Goal: Information Seeking & Learning: Learn about a topic

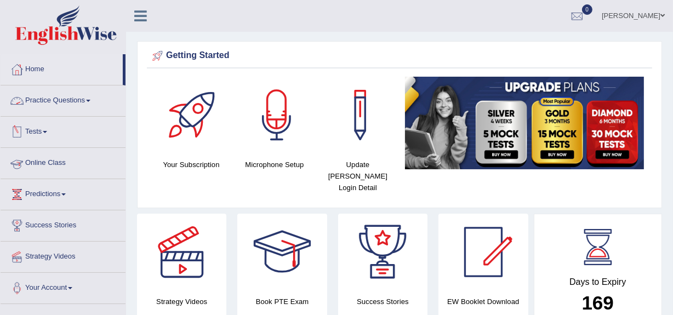
click at [71, 104] on link "Practice Questions" at bounding box center [63, 98] width 125 height 27
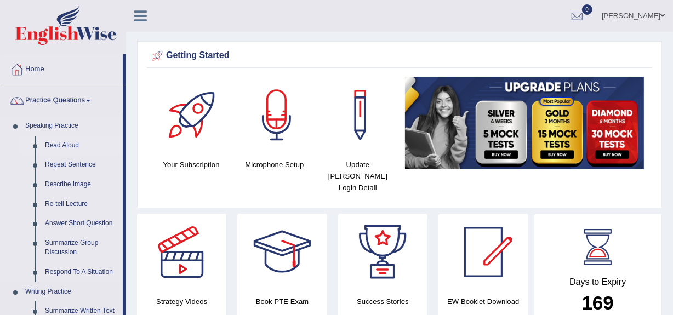
click at [67, 148] on link "Read Aloud" at bounding box center [81, 146] width 83 height 20
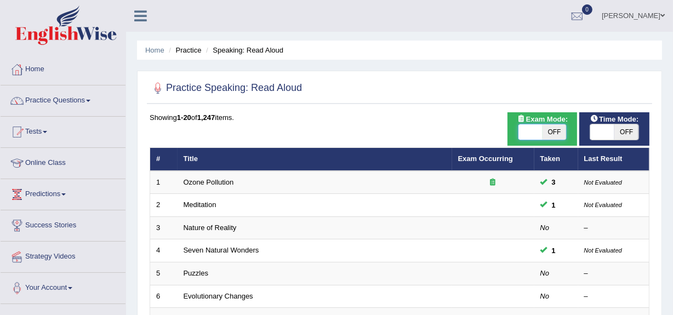
click at [541, 130] on span at bounding box center [530, 131] width 24 height 15
checkbox input "true"
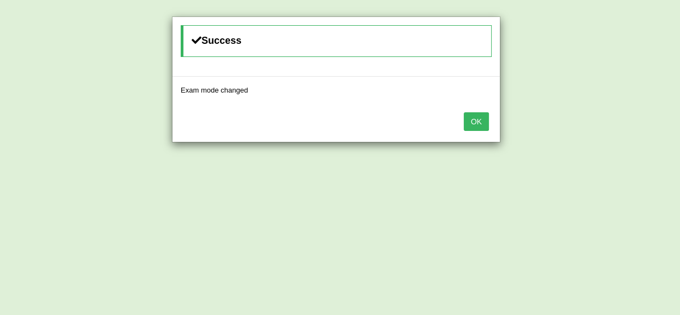
click at [471, 116] on button "OK" at bounding box center [476, 121] width 25 height 19
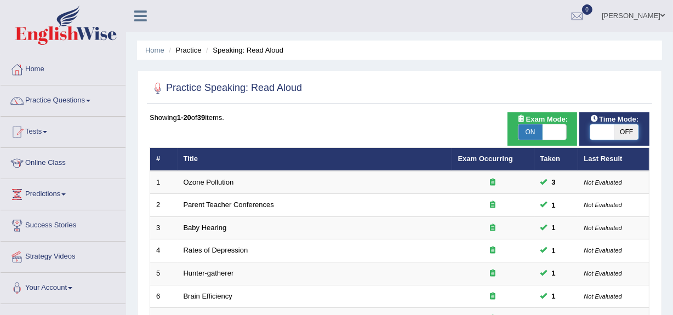
click at [597, 129] on span at bounding box center [602, 131] width 24 height 15
checkbox input "true"
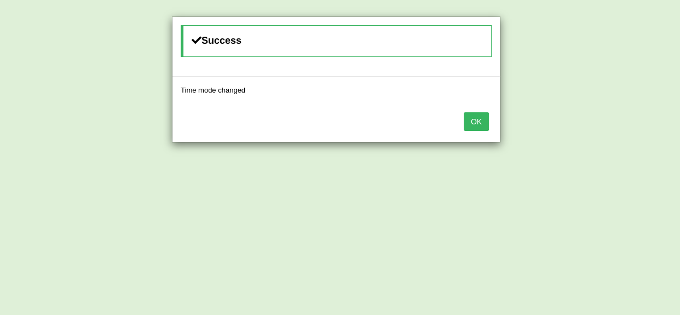
click at [477, 119] on button "OK" at bounding box center [476, 121] width 25 height 19
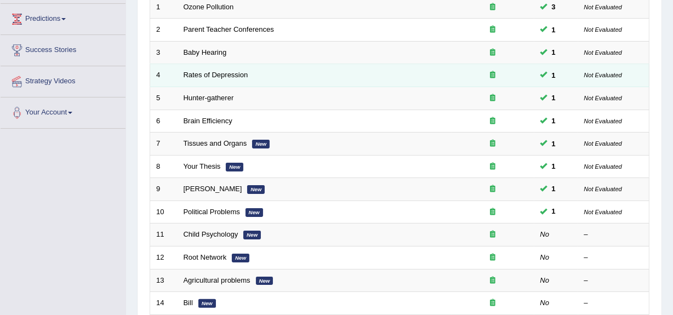
scroll to position [175, 0]
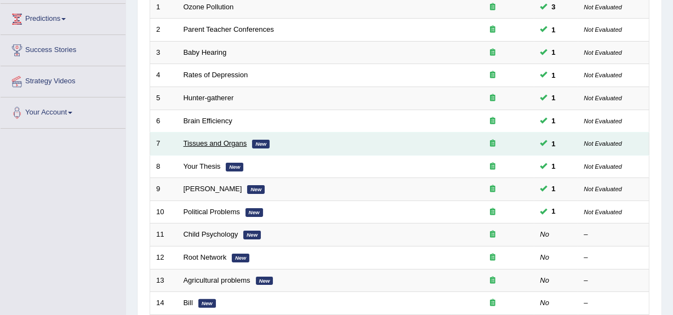
click at [202, 145] on link "Tissues and Organs" at bounding box center [216, 143] width 64 height 8
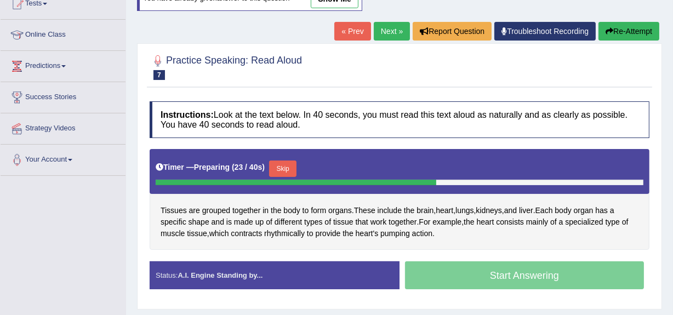
click at [288, 170] on button "Skip" at bounding box center [282, 169] width 27 height 16
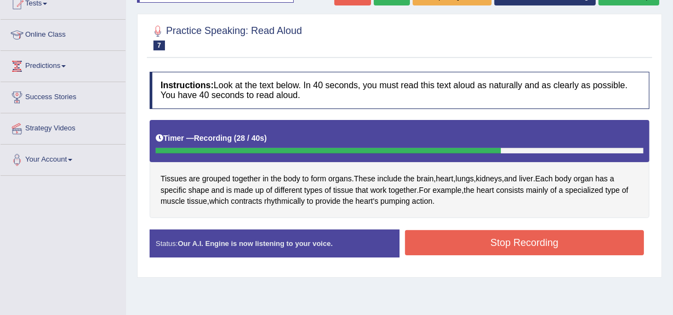
click at [444, 251] on button "Stop Recording" at bounding box center [524, 242] width 239 height 25
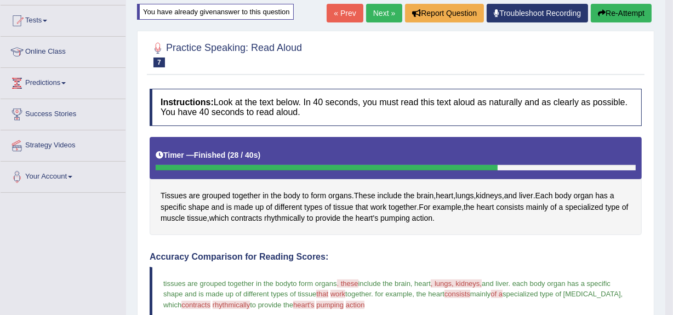
scroll to position [105, 0]
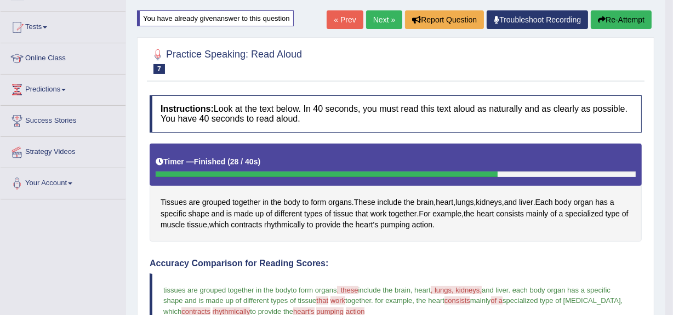
click at [614, 16] on button "Re-Attempt" at bounding box center [621, 19] width 61 height 19
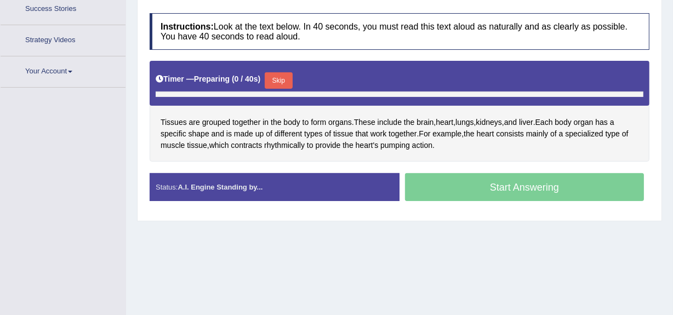
scroll to position [216, 0]
click at [278, 85] on button "Skip" at bounding box center [278, 80] width 27 height 16
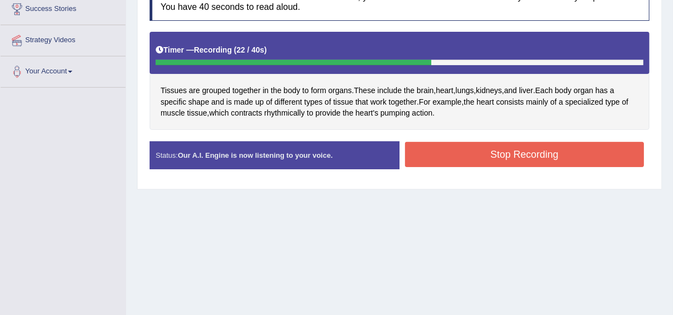
click at [477, 148] on button "Stop Recording" at bounding box center [524, 154] width 239 height 25
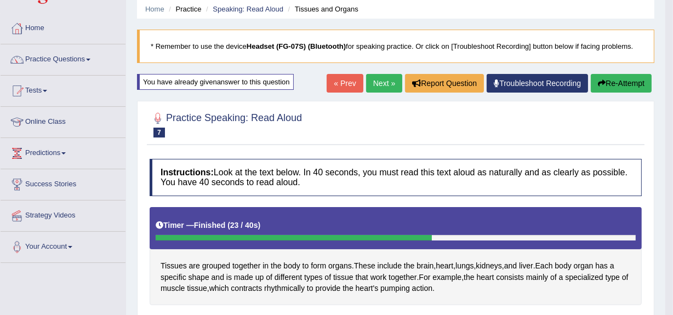
scroll to position [41, 0]
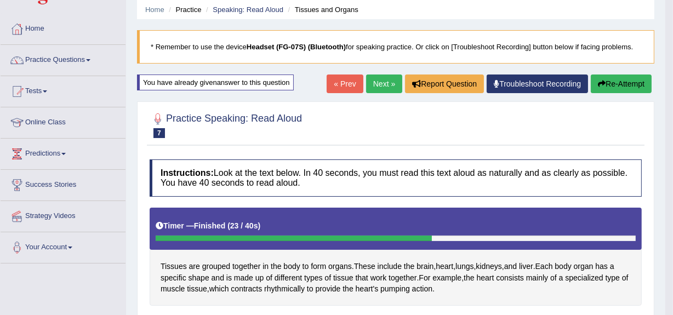
click at [375, 84] on link "Next »" at bounding box center [384, 84] width 36 height 19
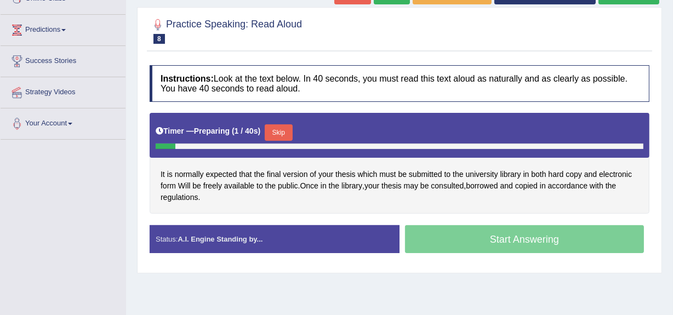
scroll to position [164, 0]
click at [289, 137] on button "Skip" at bounding box center [278, 132] width 27 height 16
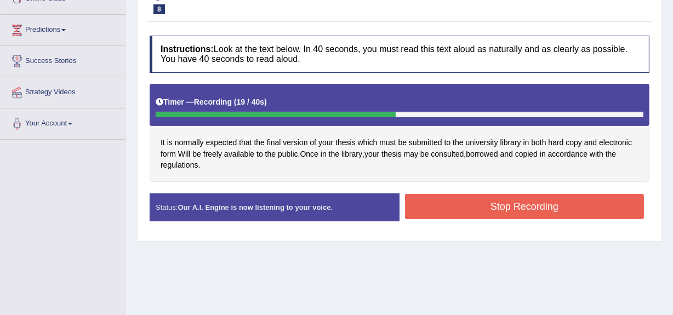
click at [439, 210] on button "Stop Recording" at bounding box center [524, 206] width 239 height 25
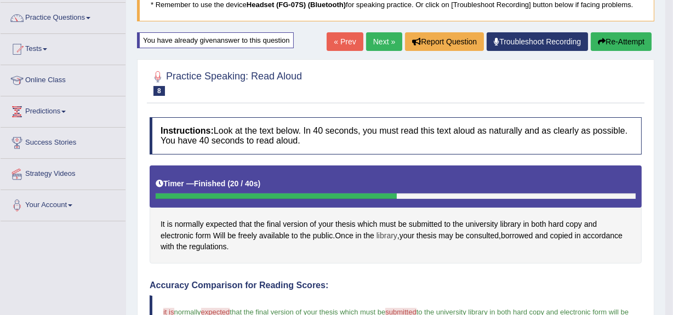
scroll to position [82, 0]
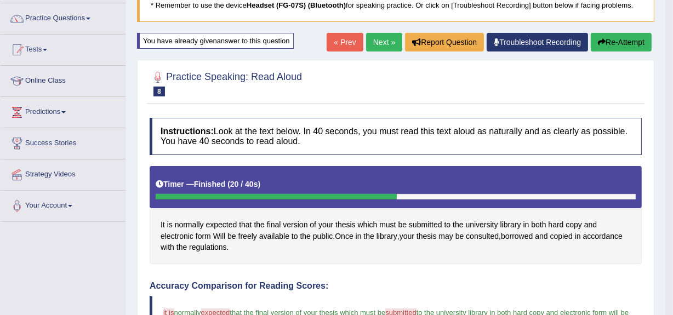
click at [623, 41] on button "Re-Attempt" at bounding box center [621, 42] width 61 height 19
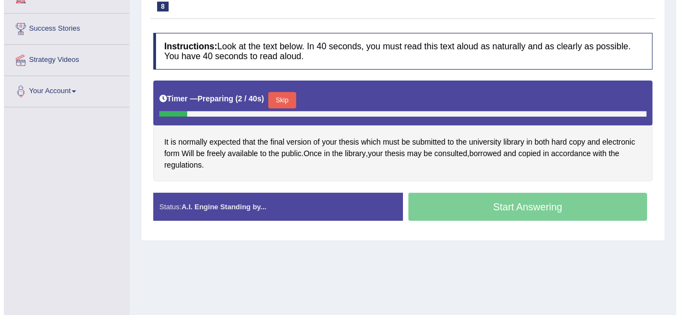
scroll to position [197, 0]
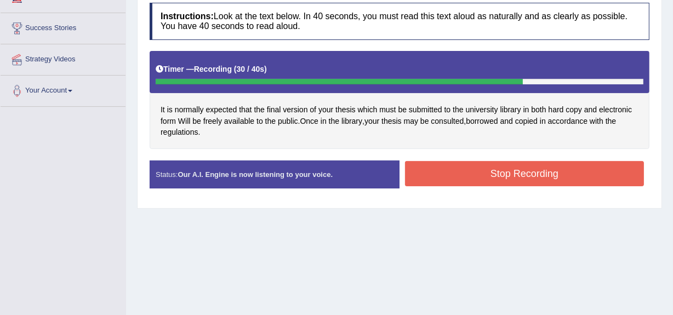
click at [449, 179] on button "Stop Recording" at bounding box center [524, 173] width 239 height 25
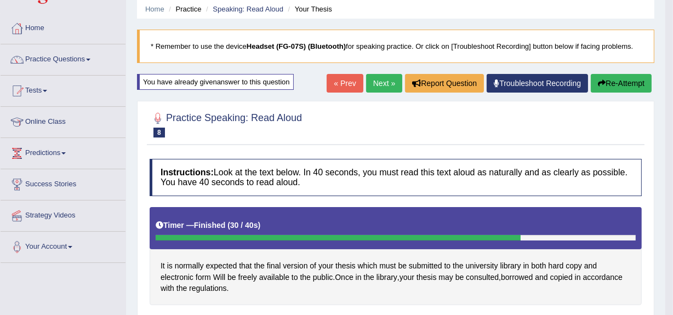
scroll to position [41, 0]
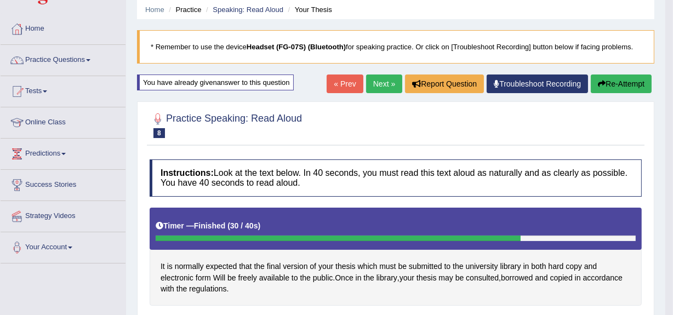
click at [604, 80] on button "Re-Attempt" at bounding box center [621, 84] width 61 height 19
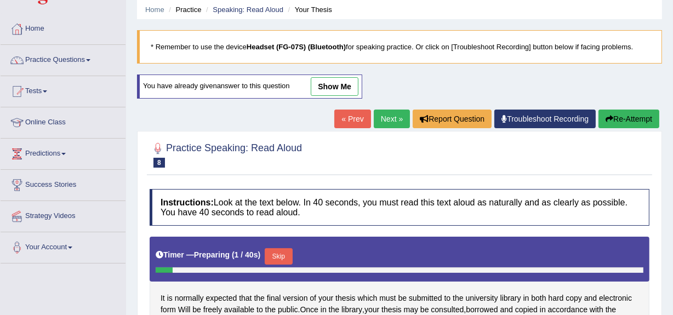
click at [389, 117] on link "Next »" at bounding box center [392, 119] width 36 height 19
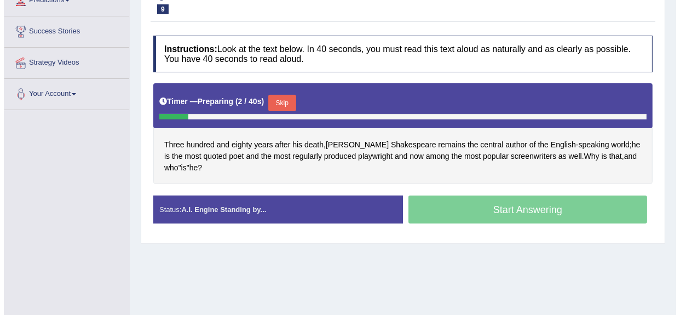
scroll to position [194, 0]
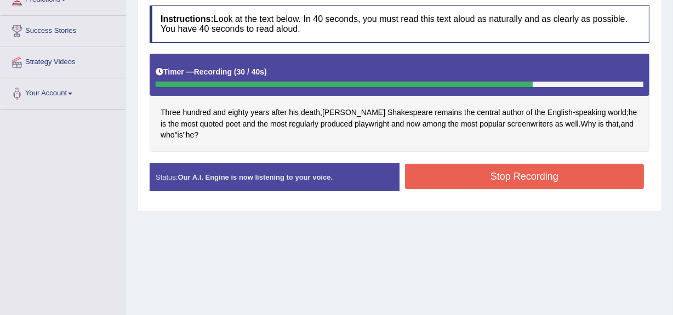
click at [475, 175] on button "Stop Recording" at bounding box center [524, 176] width 239 height 25
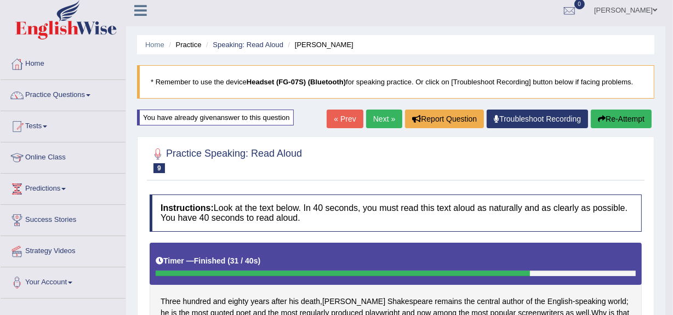
scroll to position [0, 0]
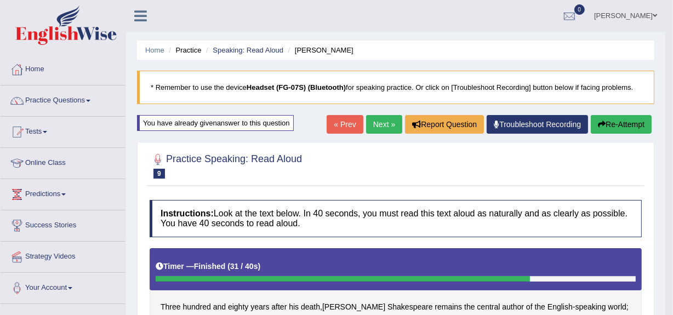
click at [375, 121] on link "Next »" at bounding box center [384, 124] width 36 height 19
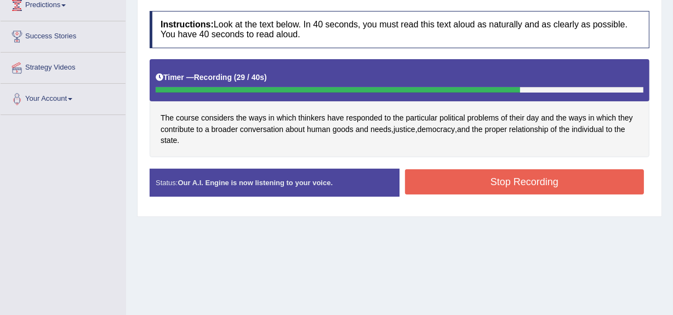
click at [437, 170] on button "Stop Recording" at bounding box center [524, 181] width 239 height 25
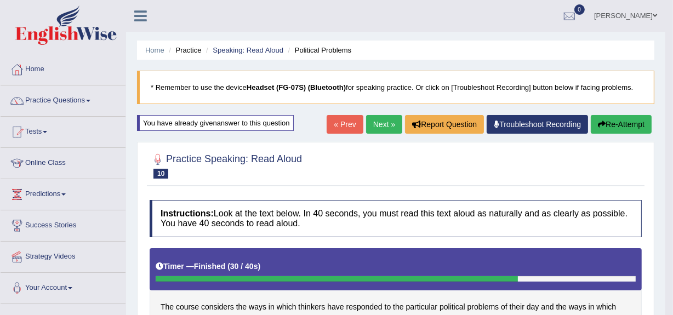
click at [604, 130] on button "Re-Attempt" at bounding box center [621, 124] width 61 height 19
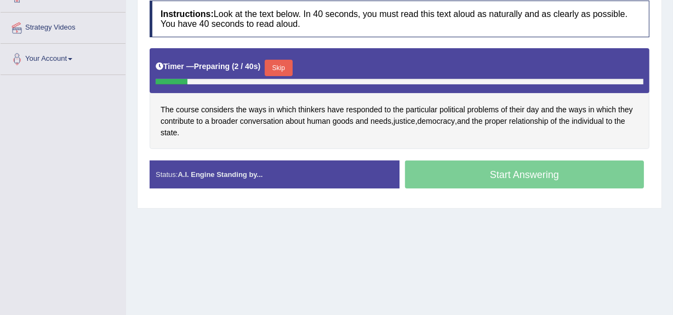
scroll to position [231, 0]
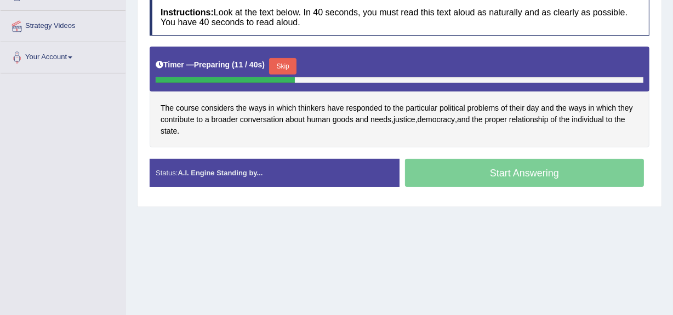
click at [289, 64] on button "Skip" at bounding box center [282, 66] width 27 height 16
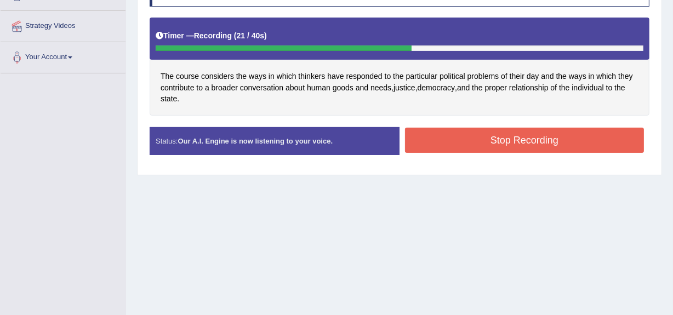
click at [459, 146] on button "Stop Recording" at bounding box center [524, 140] width 239 height 25
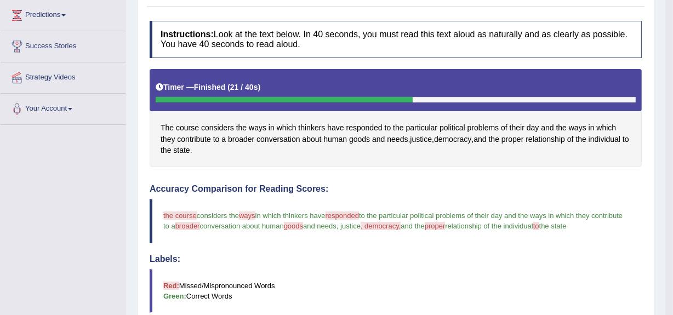
scroll to position [179, 0]
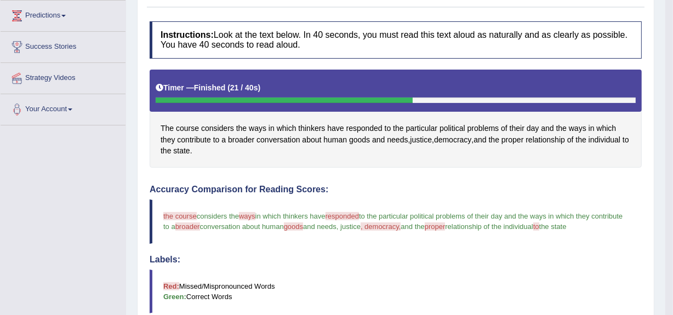
click at [459, 146] on div "The course considers the ways in which thinkers have responded to the particula…" at bounding box center [396, 119] width 492 height 98
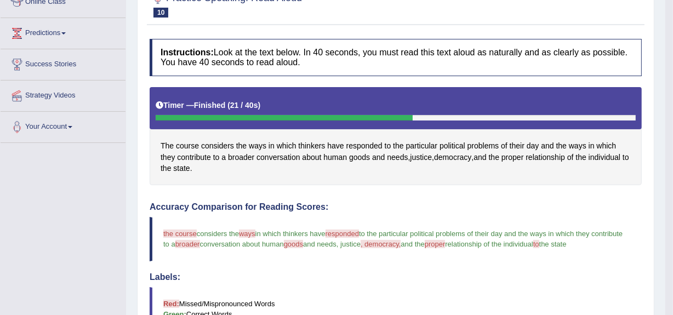
scroll to position [0, 0]
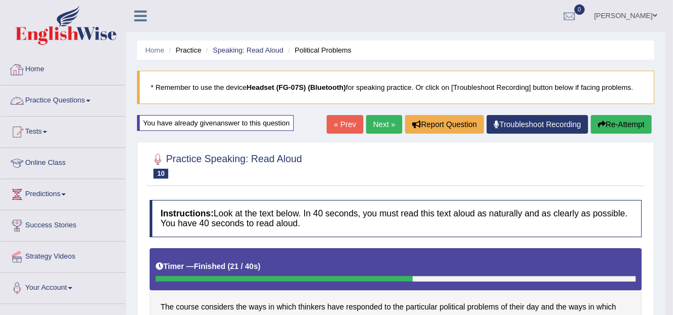
click at [60, 101] on link "Practice Questions" at bounding box center [63, 98] width 125 height 27
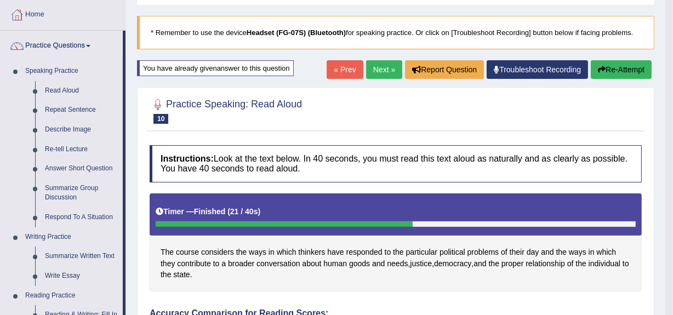
scroll to position [56, 0]
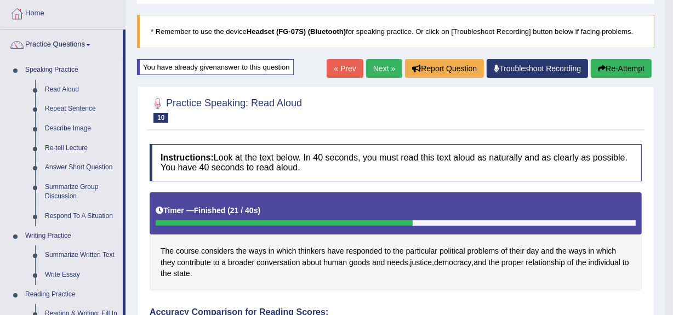
click at [65, 108] on link "Repeat Sentence" at bounding box center [81, 109] width 83 height 20
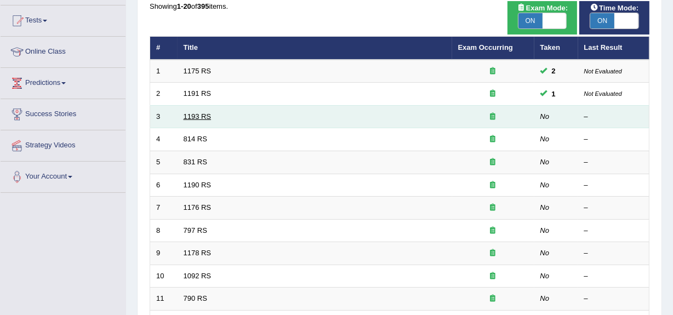
click at [189, 112] on link "1193 RS" at bounding box center [198, 116] width 28 height 8
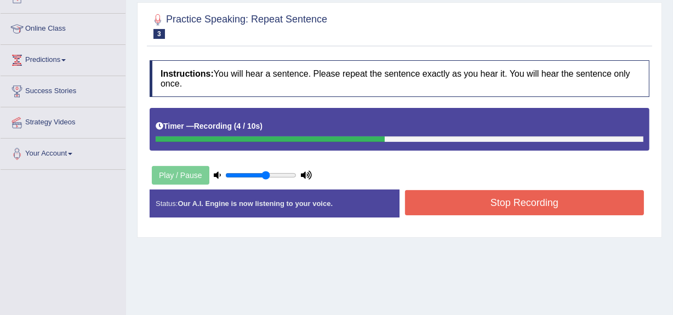
click at [433, 194] on button "Stop Recording" at bounding box center [524, 202] width 239 height 25
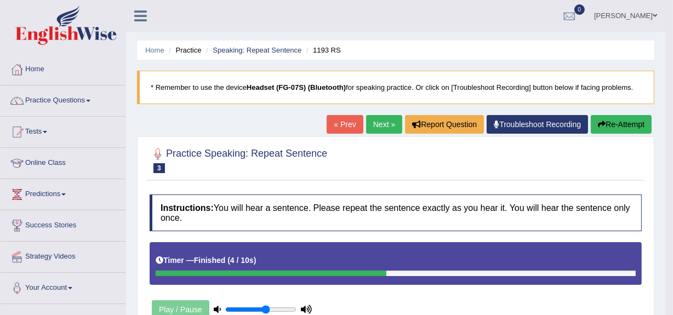
click at [385, 129] on link "Next »" at bounding box center [384, 124] width 36 height 19
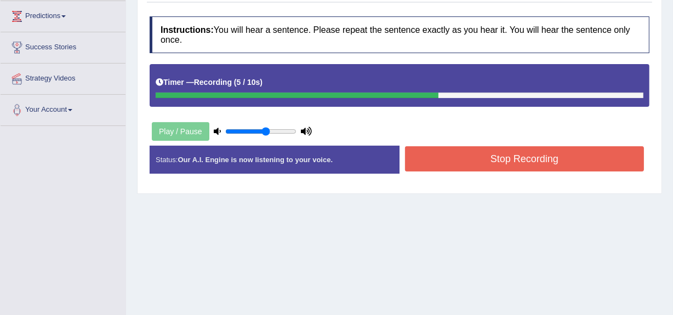
click at [414, 154] on button "Stop Recording" at bounding box center [524, 158] width 239 height 25
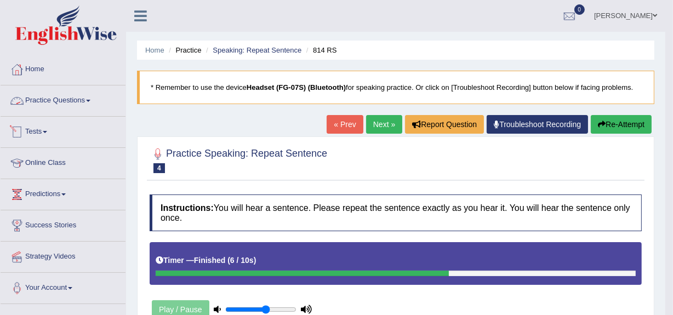
click at [77, 99] on link "Practice Questions" at bounding box center [63, 98] width 125 height 27
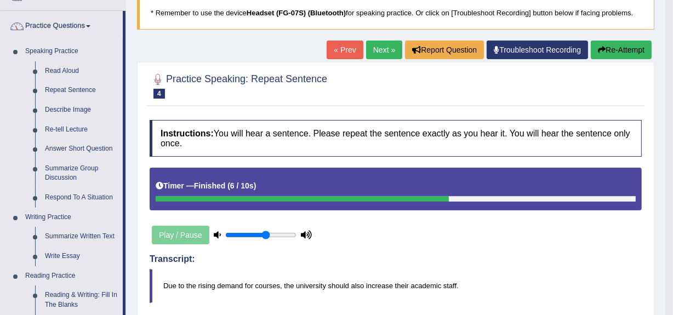
scroll to position [78, 0]
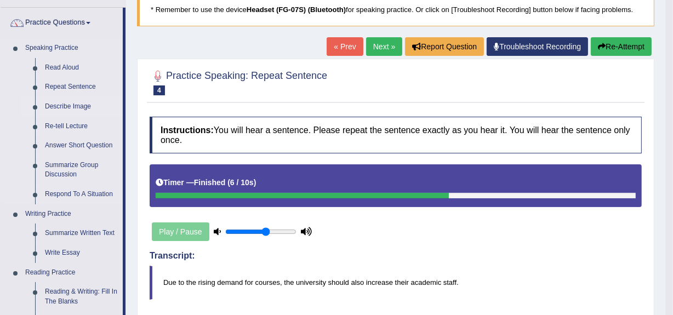
click at [81, 106] on link "Describe Image" at bounding box center [81, 107] width 83 height 20
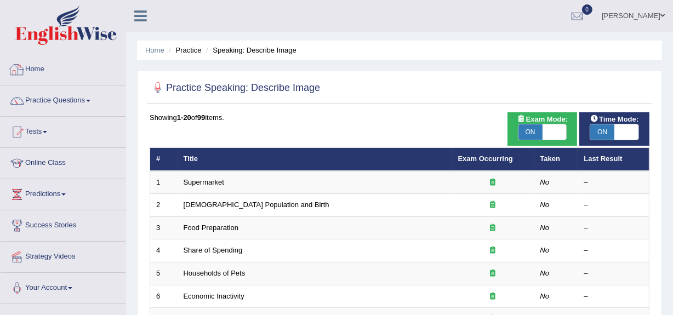
scroll to position [111, 0]
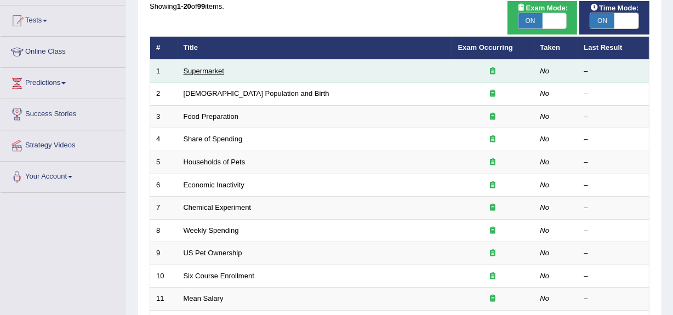
click at [211, 73] on link "Supermarket" at bounding box center [204, 71] width 41 height 8
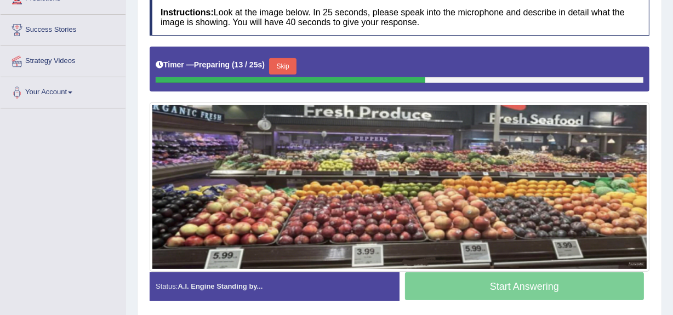
click at [284, 68] on button "Skip" at bounding box center [282, 66] width 27 height 16
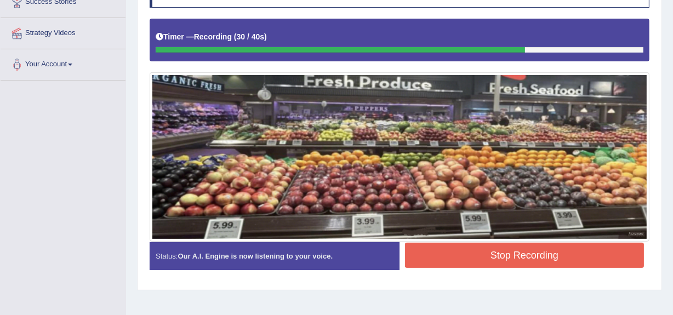
scroll to position [224, 0]
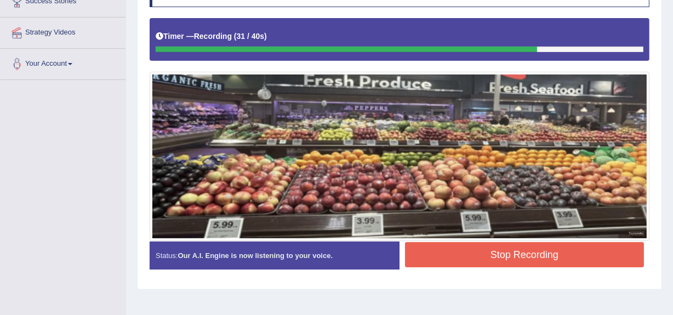
click at [471, 253] on button "Stop Recording" at bounding box center [524, 254] width 239 height 25
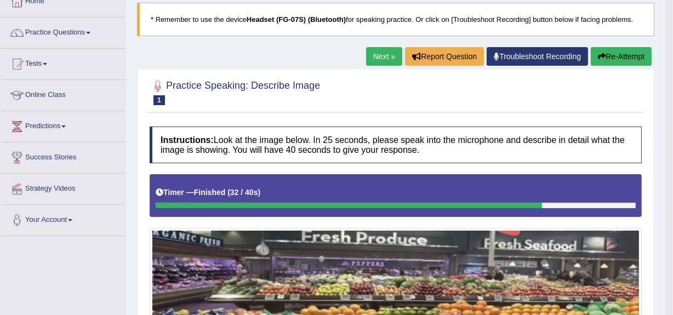
scroll to position [67, 0]
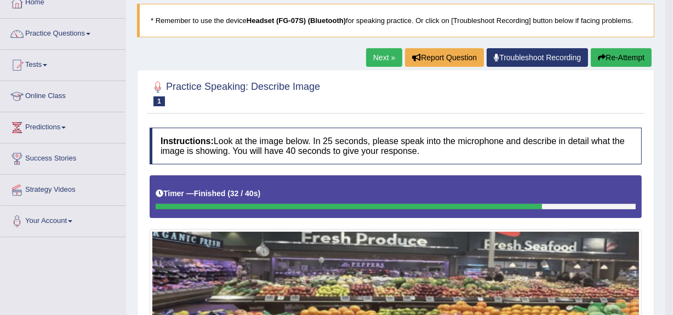
click at [380, 55] on link "Next »" at bounding box center [384, 57] width 36 height 19
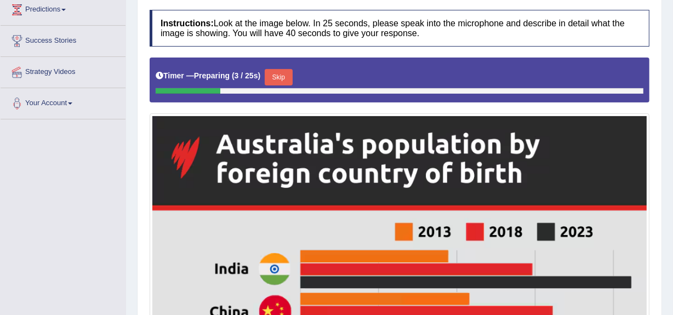
scroll to position [185, 0]
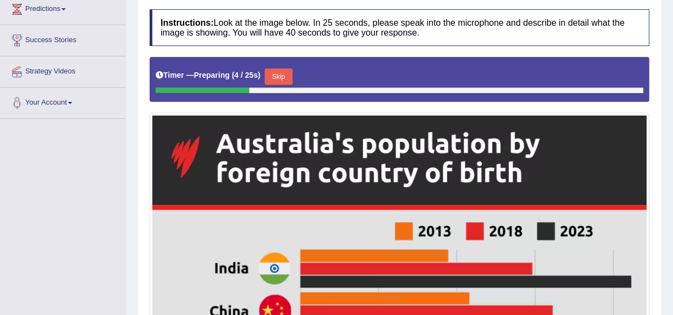
click at [281, 78] on button "Skip" at bounding box center [278, 76] width 27 height 16
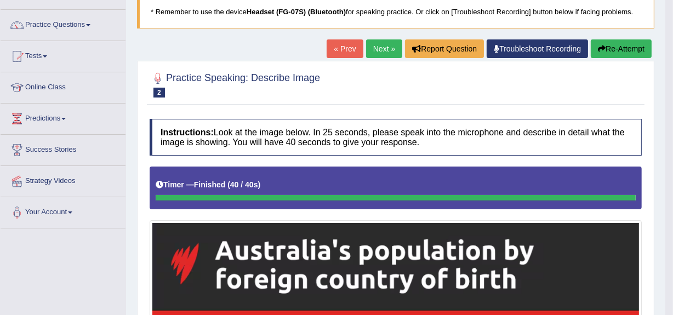
scroll to position [76, 0]
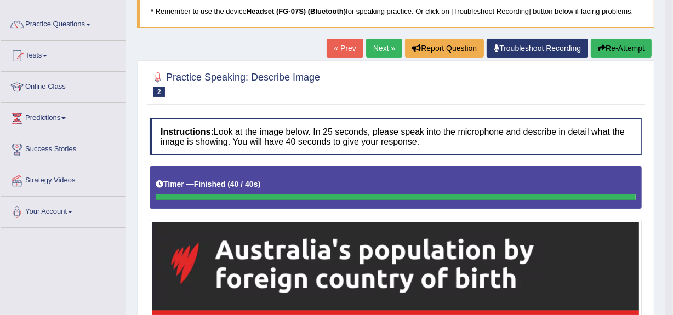
click at [368, 49] on link "Next »" at bounding box center [384, 48] width 36 height 19
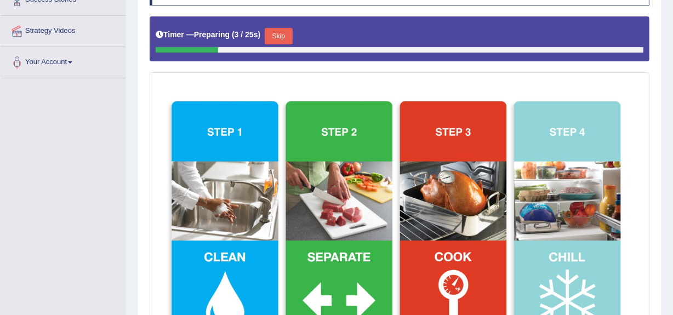
click at [289, 34] on button "Skip" at bounding box center [278, 36] width 27 height 16
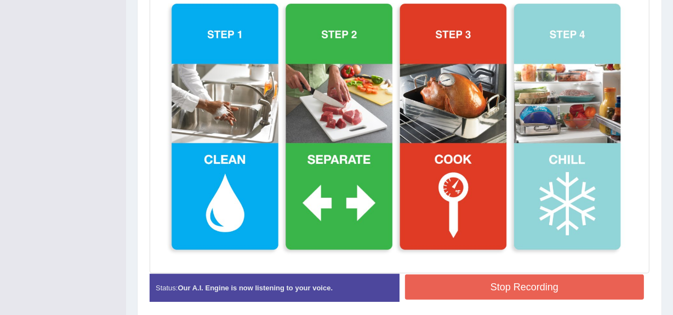
scroll to position [322, 0]
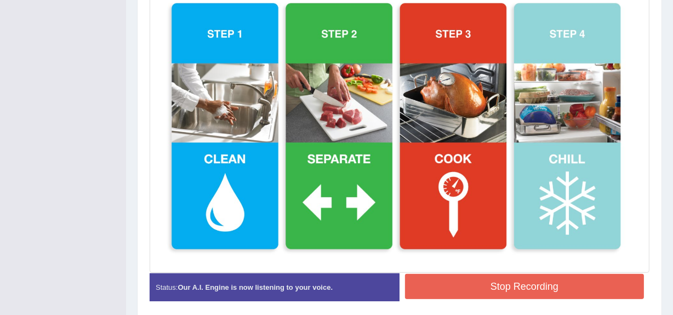
click at [488, 288] on button "Stop Recording" at bounding box center [524, 286] width 239 height 25
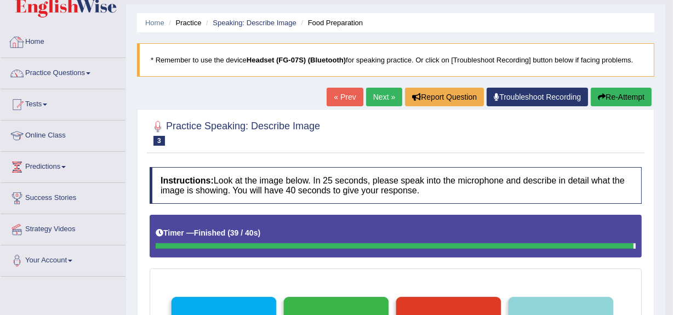
scroll to position [0, 0]
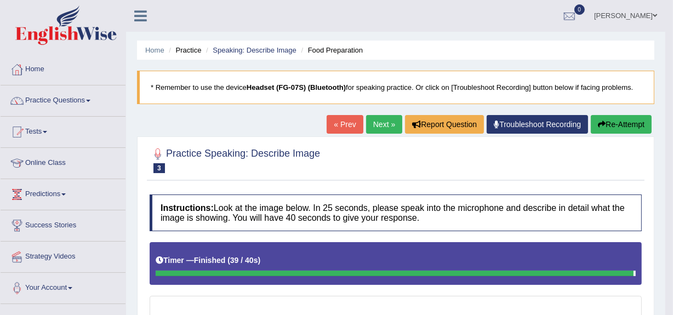
click at [335, 125] on link "« Prev" at bounding box center [345, 124] width 36 height 19
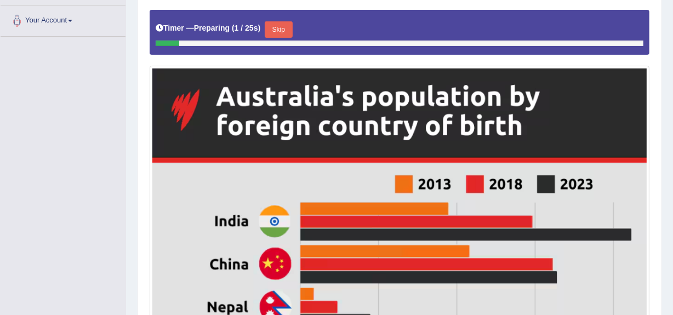
scroll to position [268, 0]
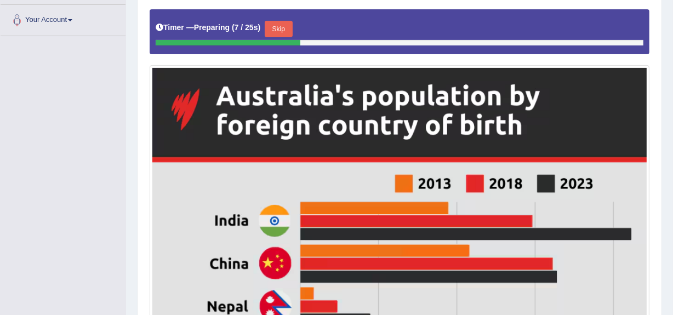
click at [286, 32] on button "Skip" at bounding box center [278, 29] width 27 height 16
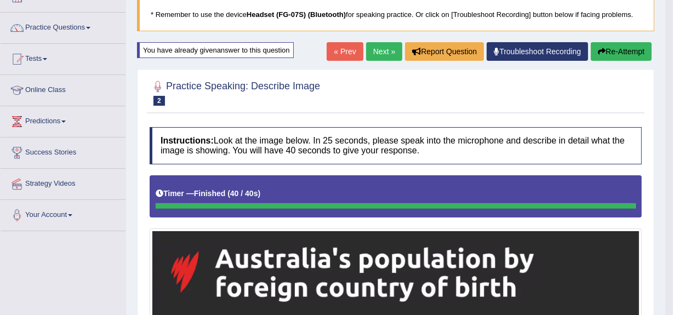
scroll to position [72, 0]
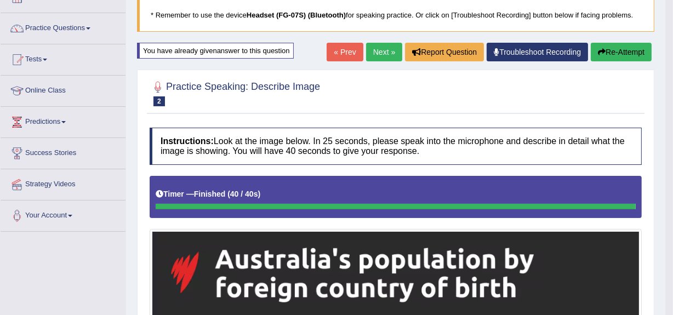
click at [604, 56] on button "Re-Attempt" at bounding box center [621, 52] width 61 height 19
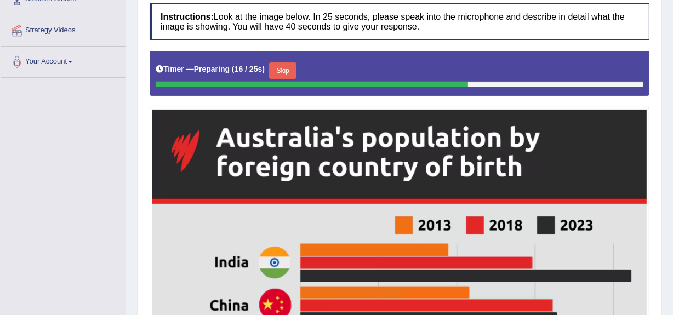
scroll to position [226, 0]
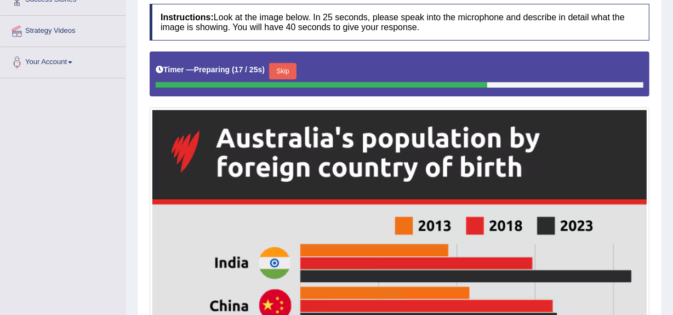
click at [287, 66] on button "Skip" at bounding box center [282, 71] width 27 height 16
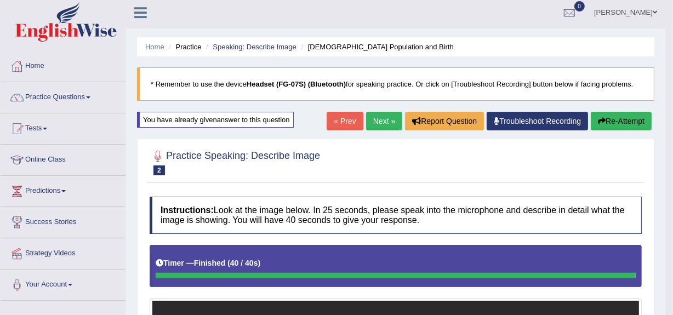
scroll to position [0, 0]
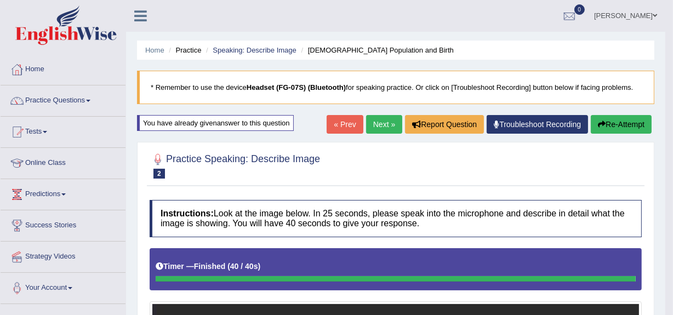
click at [383, 122] on link "Next »" at bounding box center [384, 124] width 36 height 19
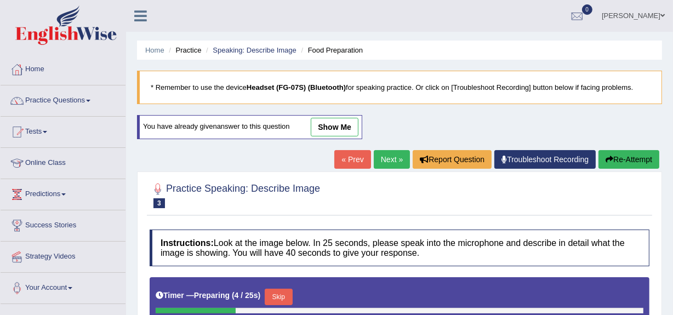
click at [383, 157] on link "Next »" at bounding box center [392, 159] width 36 height 19
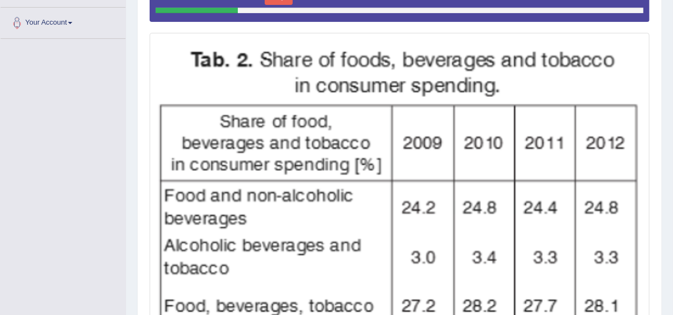
scroll to position [214, 0]
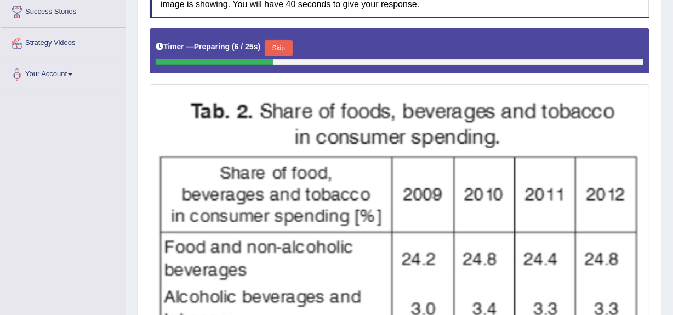
click at [278, 49] on button "Skip" at bounding box center [278, 48] width 27 height 16
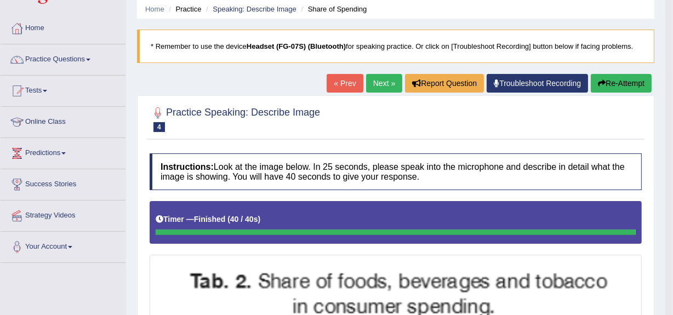
scroll to position [41, 0]
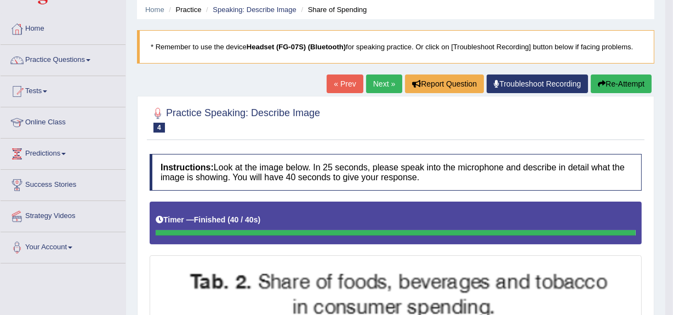
click at [379, 88] on link "Next »" at bounding box center [384, 84] width 36 height 19
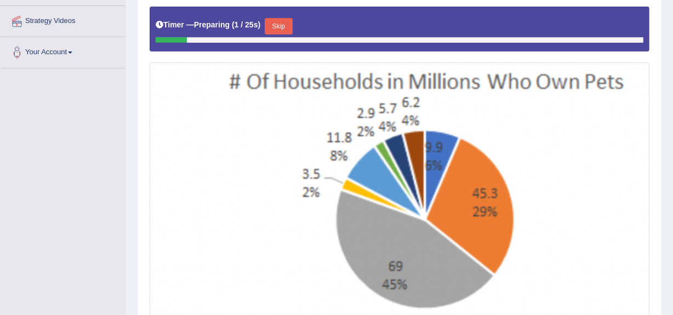
scroll to position [236, 0]
click at [278, 26] on button "Skip" at bounding box center [278, 26] width 27 height 16
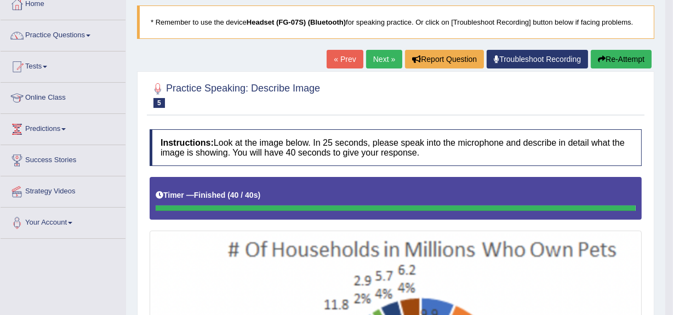
scroll to position [65, 0]
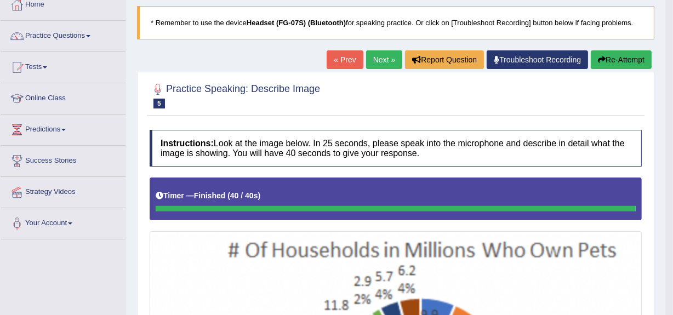
click at [611, 56] on button "Re-Attempt" at bounding box center [621, 59] width 61 height 19
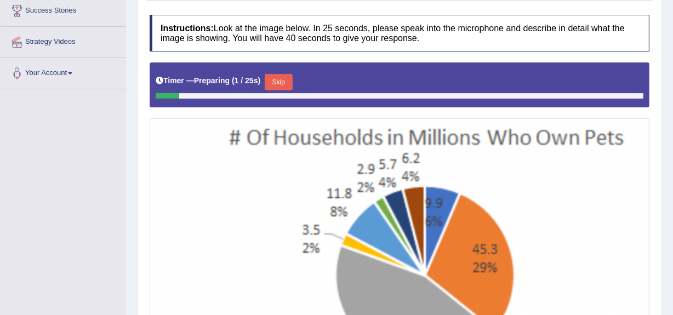
scroll to position [215, 0]
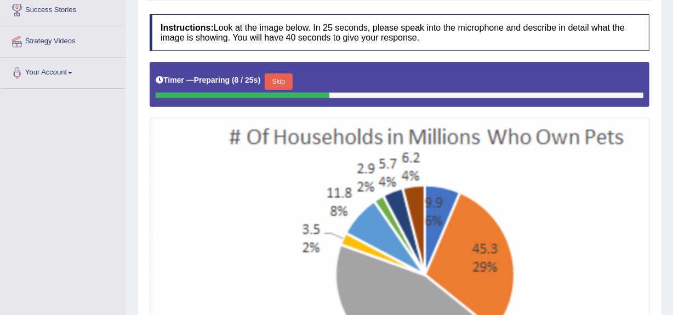
click at [280, 78] on button "Skip" at bounding box center [278, 81] width 27 height 16
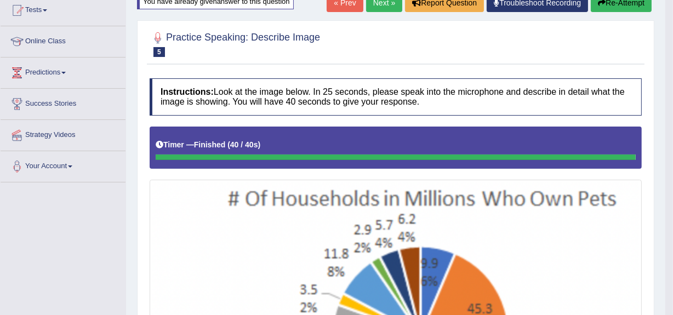
scroll to position [121, 0]
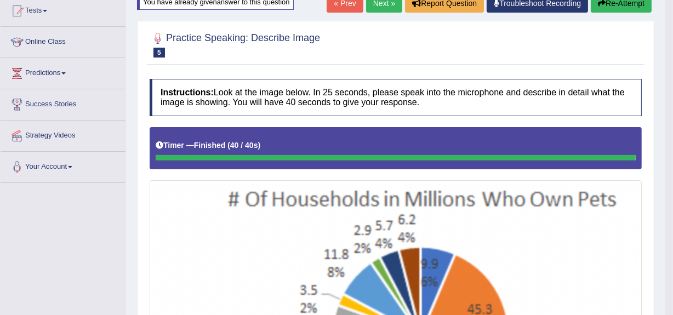
click at [384, 4] on link "Next »" at bounding box center [384, 3] width 36 height 19
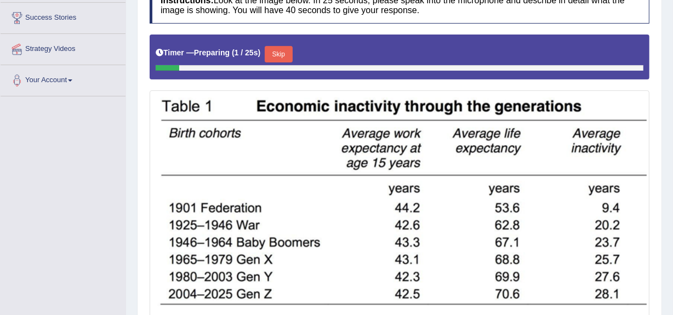
scroll to position [209, 0]
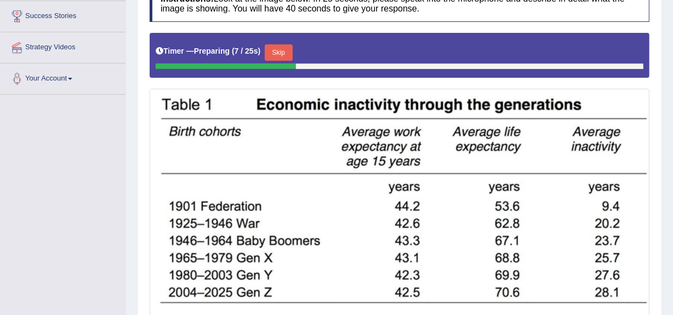
click at [285, 54] on button "Skip" at bounding box center [278, 52] width 27 height 16
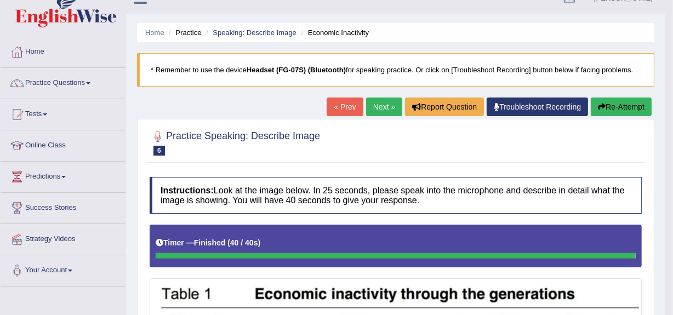
scroll to position [17, 0]
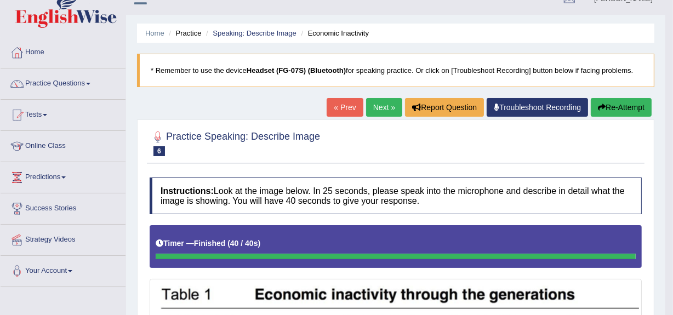
click at [387, 100] on link "Next »" at bounding box center [384, 107] width 36 height 19
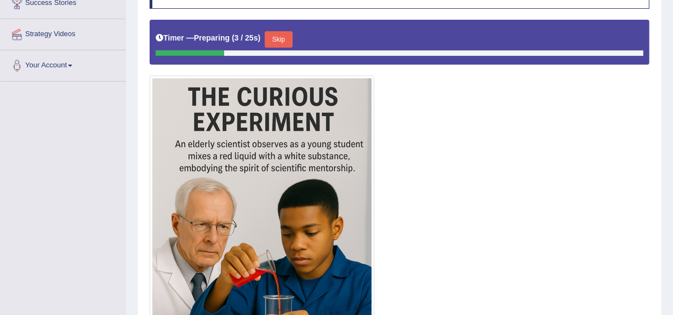
click at [285, 44] on button "Skip" at bounding box center [278, 39] width 27 height 16
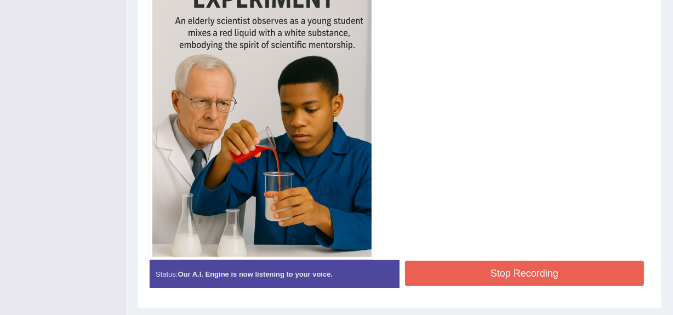
scroll to position [346, 0]
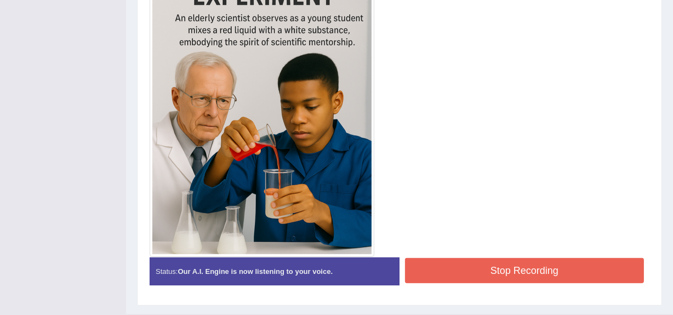
click at [465, 276] on button "Stop Recording" at bounding box center [524, 270] width 239 height 25
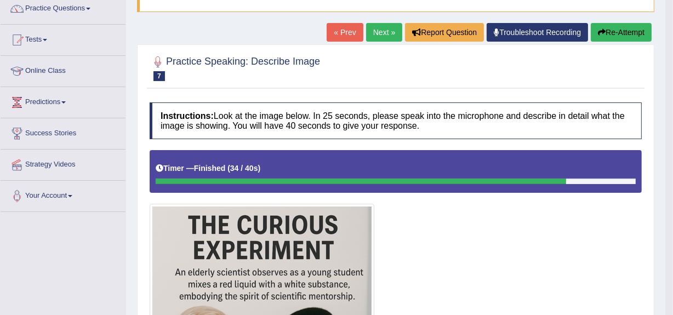
scroll to position [91, 0]
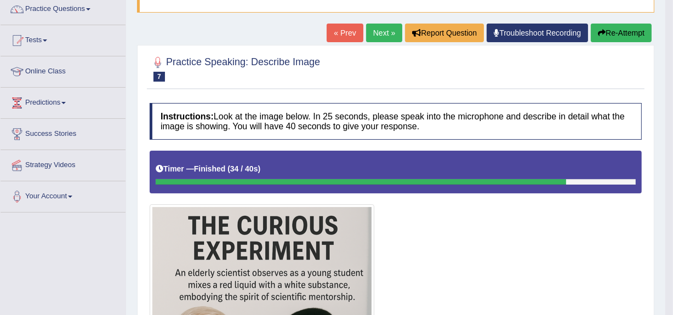
click at [377, 36] on link "Next »" at bounding box center [384, 33] width 36 height 19
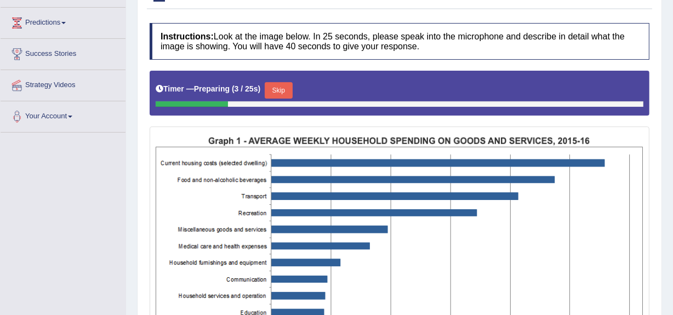
click at [288, 93] on button "Skip" at bounding box center [278, 90] width 27 height 16
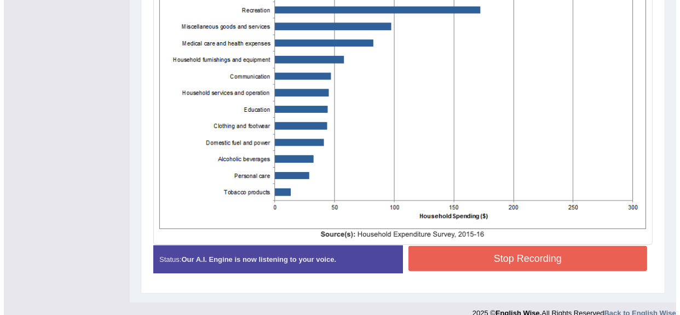
scroll to position [386, 0]
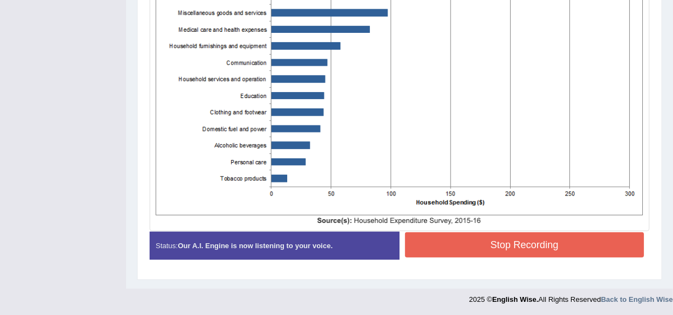
click at [476, 245] on button "Stop Recording" at bounding box center [524, 244] width 239 height 25
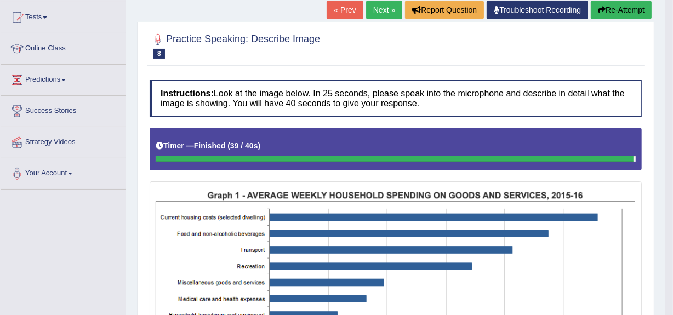
scroll to position [114, 0]
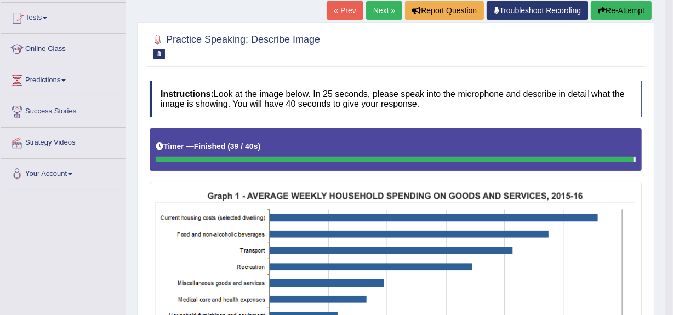
click at [628, 9] on button "Re-Attempt" at bounding box center [621, 10] width 61 height 19
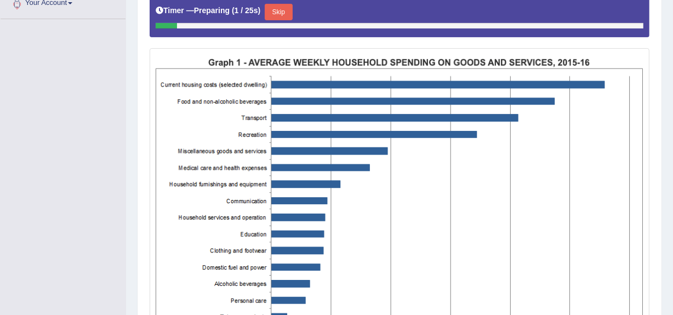
click at [282, 11] on button "Skip" at bounding box center [278, 12] width 27 height 16
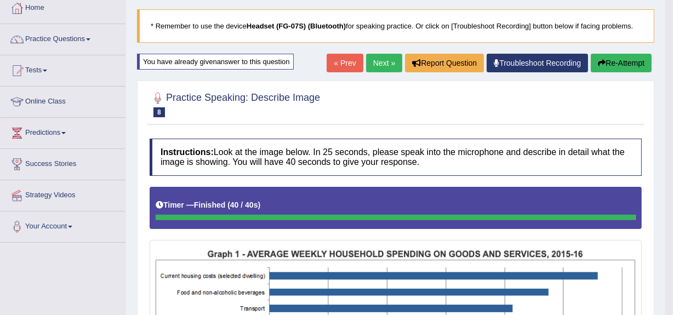
scroll to position [60, 0]
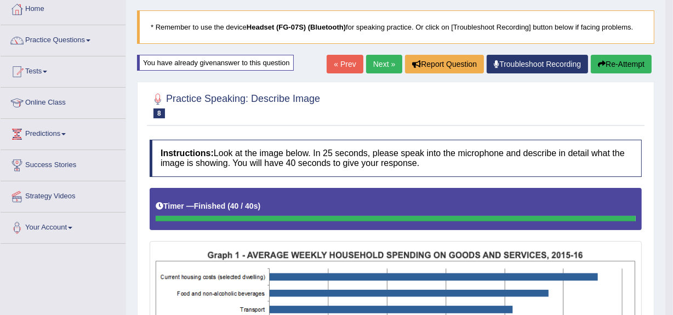
click at [376, 61] on link "Next »" at bounding box center [384, 64] width 36 height 19
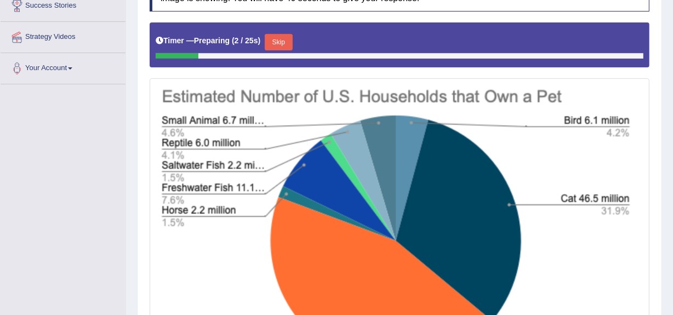
click at [283, 42] on button "Skip" at bounding box center [278, 42] width 27 height 16
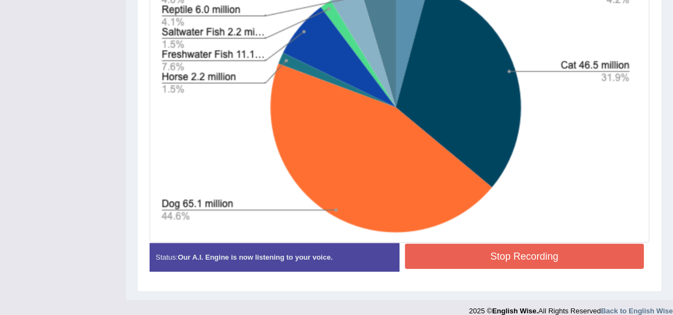
scroll to position [352, 0]
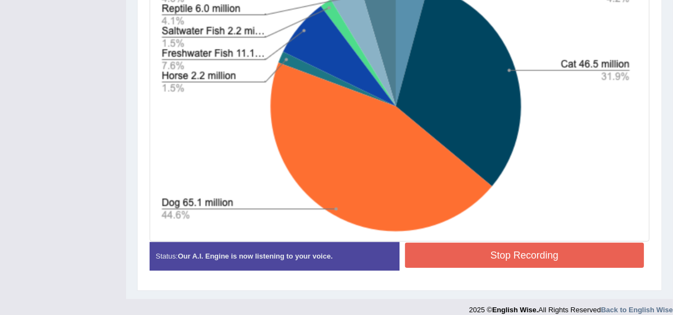
click at [428, 247] on button "Stop Recording" at bounding box center [524, 255] width 239 height 25
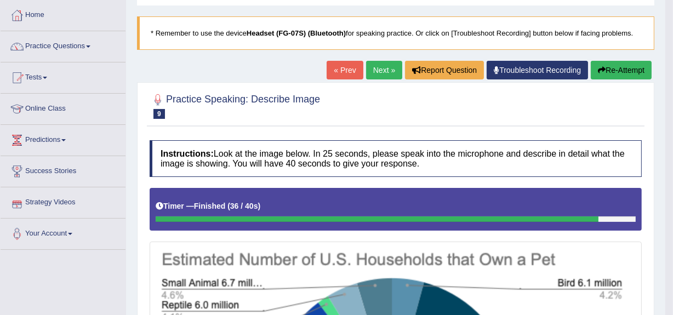
scroll to position [54, 0]
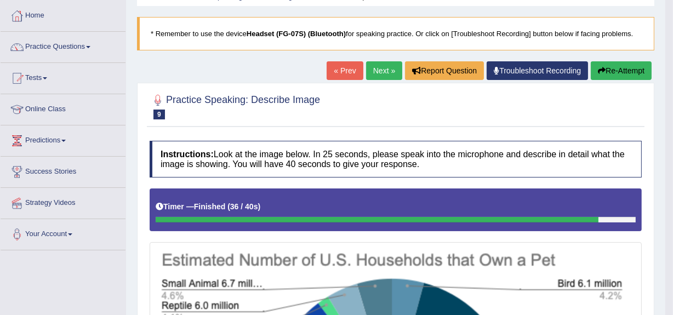
click at [607, 71] on button "Re-Attempt" at bounding box center [621, 70] width 61 height 19
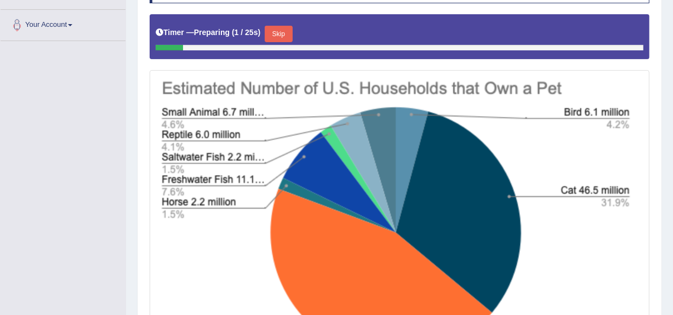
scroll to position [281, 0]
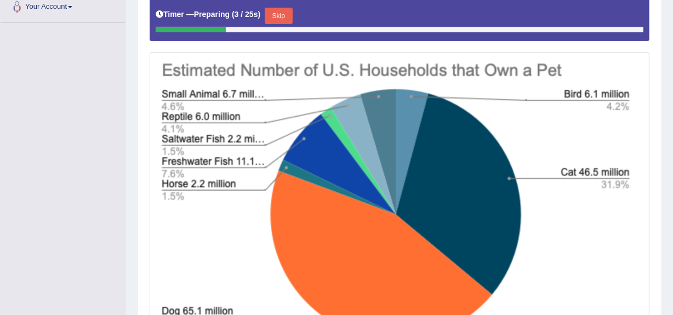
click at [278, 14] on button "Skip" at bounding box center [278, 16] width 27 height 16
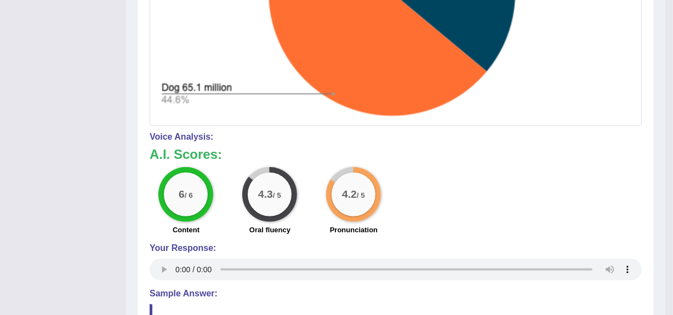
scroll to position [469, 0]
click at [333, 175] on div "4.2 / 5" at bounding box center [353, 194] width 55 height 55
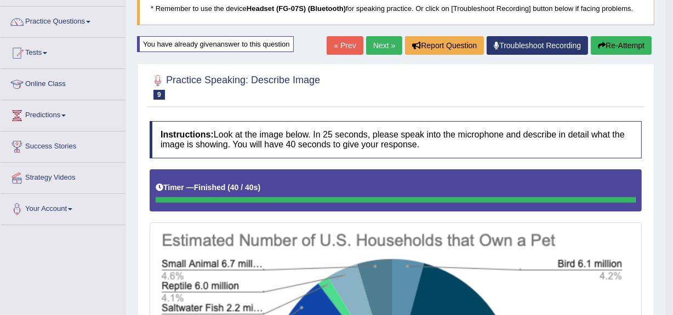
scroll to position [52, 0]
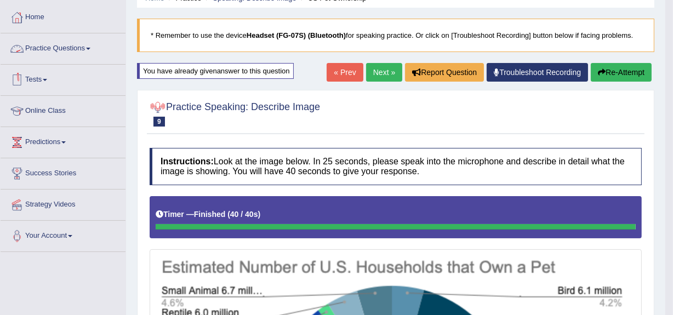
click at [56, 48] on link "Practice Questions" at bounding box center [63, 46] width 125 height 27
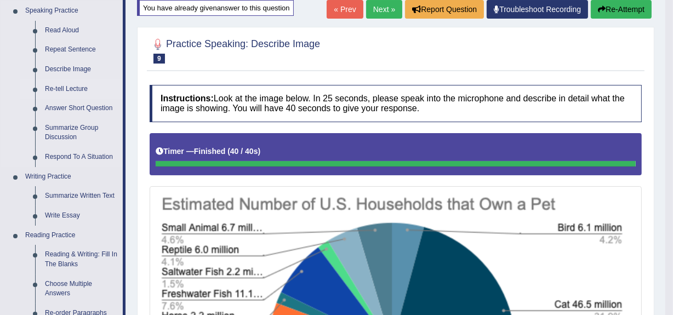
scroll to position [117, 0]
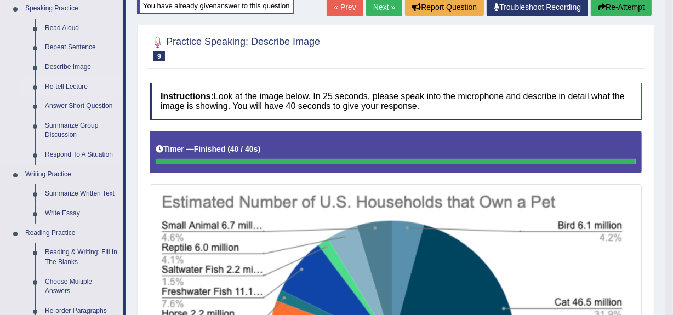
click at [68, 82] on link "Re-tell Lecture" at bounding box center [81, 87] width 83 height 20
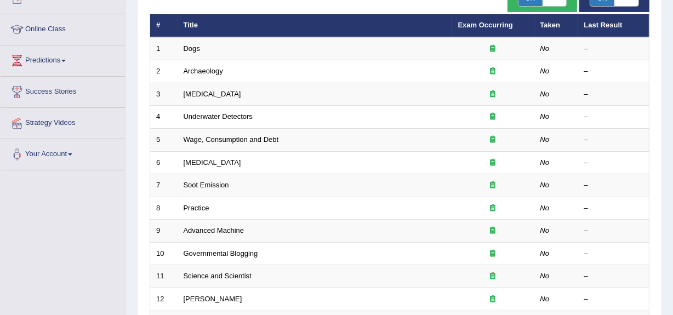
scroll to position [134, 0]
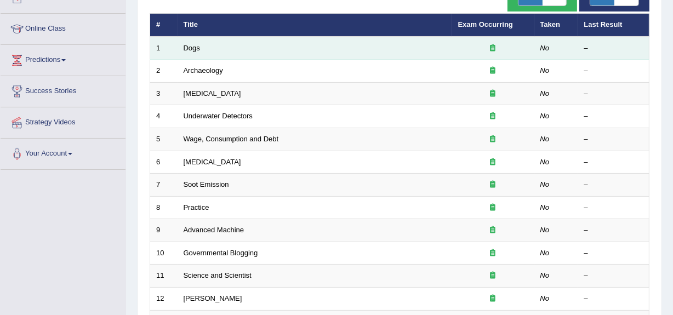
click at [265, 56] on td "Dogs" at bounding box center [314, 48] width 274 height 23
click at [191, 47] on link "Dogs" at bounding box center [192, 48] width 16 height 8
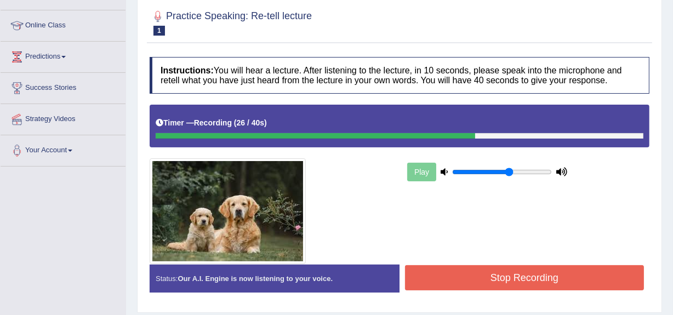
click at [476, 277] on button "Stop Recording" at bounding box center [524, 277] width 239 height 25
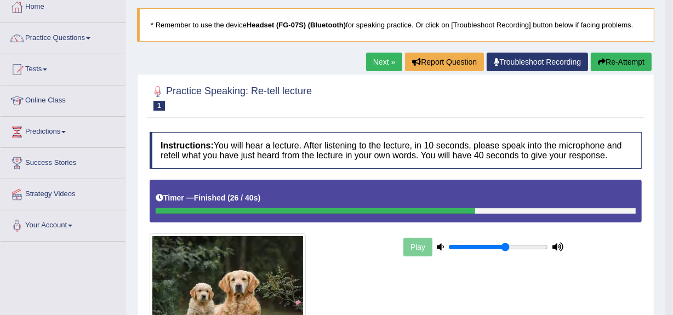
scroll to position [63, 0]
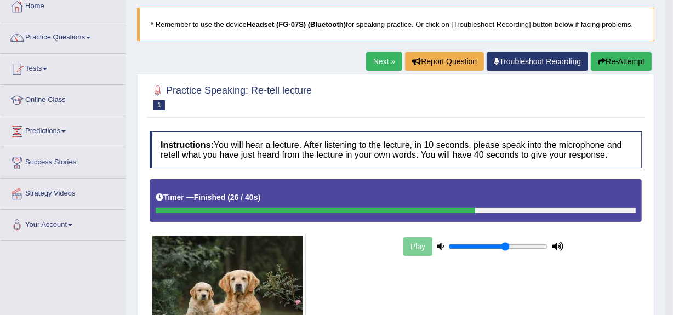
click at [373, 69] on link "Next »" at bounding box center [384, 61] width 36 height 19
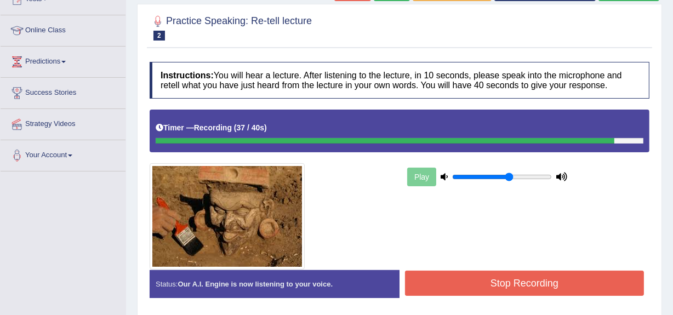
click at [504, 278] on button "Stop Recording" at bounding box center [524, 283] width 239 height 25
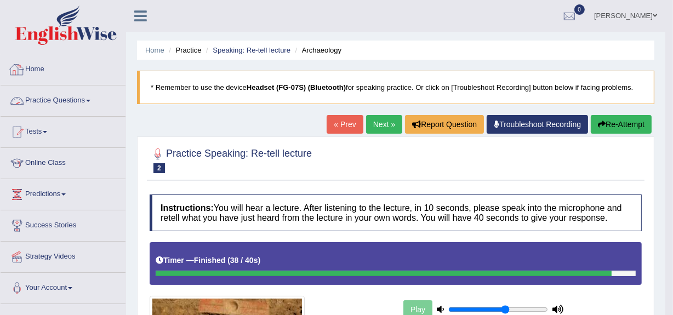
click at [78, 102] on link "Practice Questions" at bounding box center [63, 98] width 125 height 27
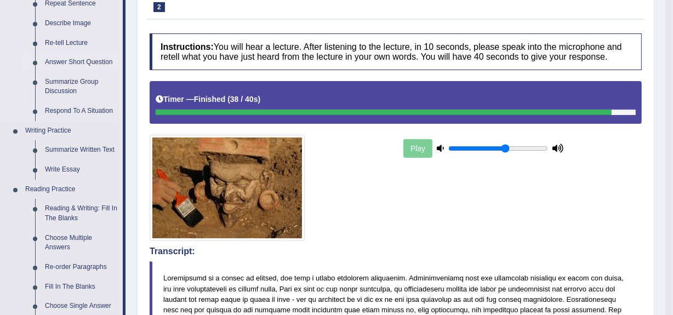
scroll to position [162, 0]
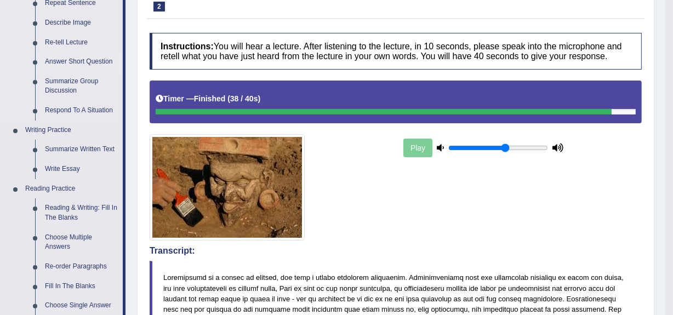
click at [83, 61] on link "Answer Short Question" at bounding box center [81, 62] width 83 height 20
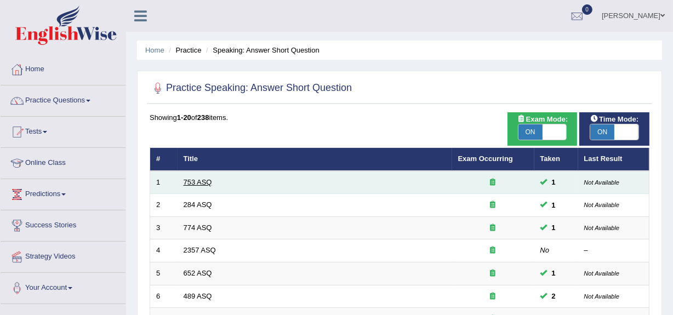
click at [192, 184] on link "753 ASQ" at bounding box center [198, 182] width 28 height 8
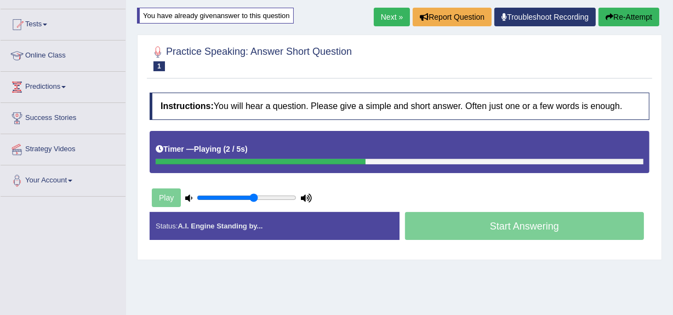
scroll to position [117, 0]
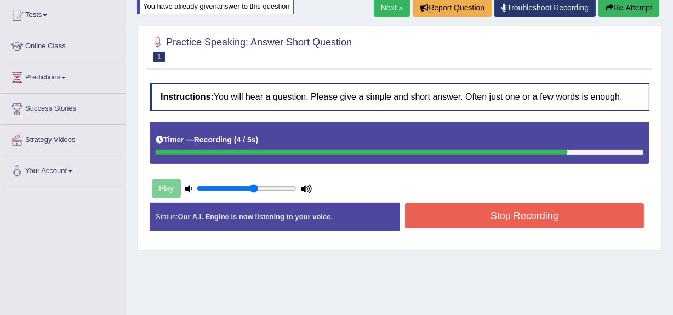
click at [638, 2] on button "Re-Attempt" at bounding box center [628, 7] width 61 height 19
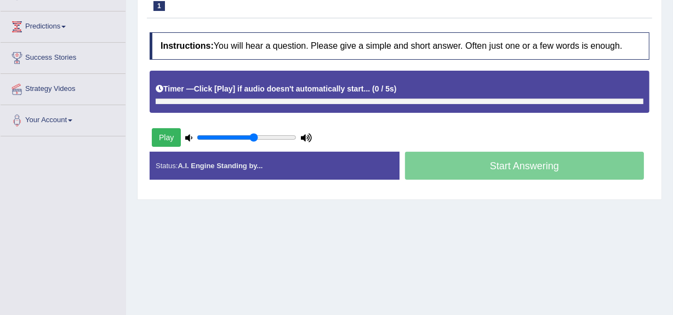
click at [166, 136] on button "Play" at bounding box center [166, 137] width 29 height 19
type input "0.7"
click at [265, 136] on input "range" at bounding box center [247, 137] width 100 height 9
click at [165, 133] on button "Play" at bounding box center [166, 137] width 29 height 19
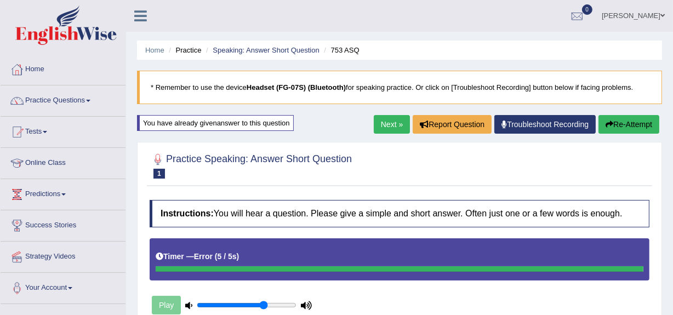
click at [383, 119] on link "Next »" at bounding box center [392, 124] width 36 height 19
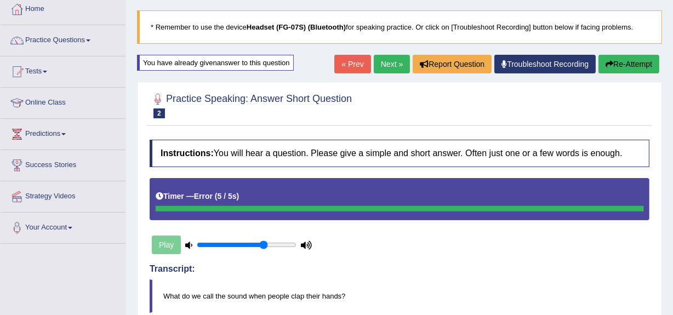
scroll to position [60, 0]
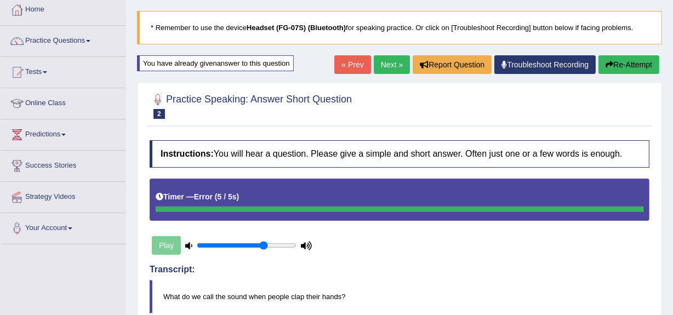
click at [612, 62] on button "Re-Attempt" at bounding box center [628, 64] width 61 height 19
